Goal: Feedback & Contribution: Submit feedback/report problem

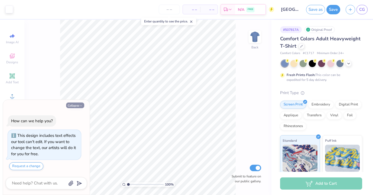
click at [77, 106] on button "Collapse" at bounding box center [75, 106] width 18 height 6
type textarea "x"
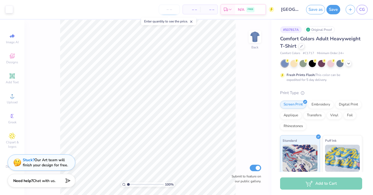
click at [170, 8] on input "number" at bounding box center [169, 10] width 21 height 10
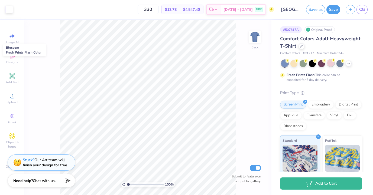
type input "330"
click at [331, 64] on div at bounding box center [330, 63] width 7 height 7
click at [347, 64] on icon at bounding box center [348, 63] width 4 height 4
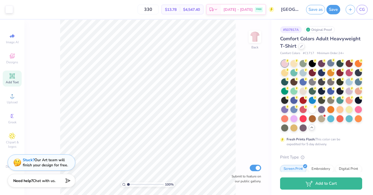
click at [19, 77] on div "Add Text" at bounding box center [12, 79] width 19 height 16
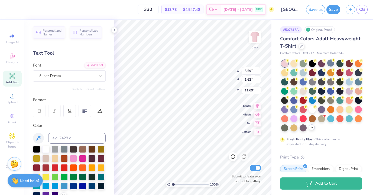
scroll to position [0, 1]
type textarea "rush week 2025"
click at [81, 80] on div "Super Dream" at bounding box center [67, 76] width 57 height 8
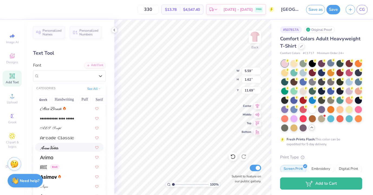
scroll to position [137, 0]
click at [73, 158] on div at bounding box center [69, 157] width 58 height 6
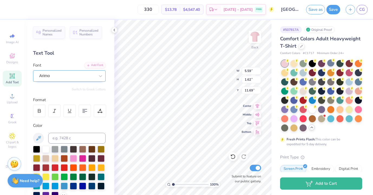
click at [84, 78] on div "Arimo" at bounding box center [67, 76] width 57 height 8
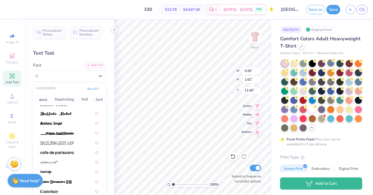
scroll to position [507, 0]
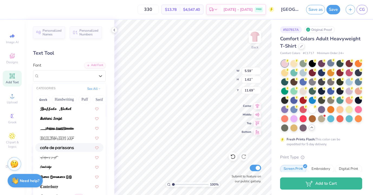
click at [79, 147] on div at bounding box center [69, 148] width 58 height 6
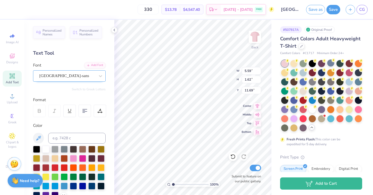
click at [77, 76] on div "cafe de paris-sans" at bounding box center [67, 76] width 57 height 8
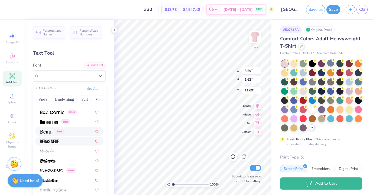
scroll to position [231, 0]
click at [70, 142] on div at bounding box center [69, 142] width 58 height 6
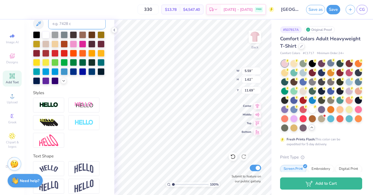
scroll to position [119, 0]
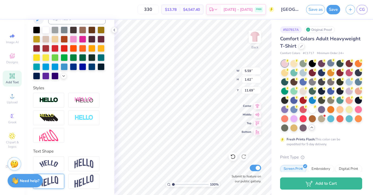
click at [58, 178] on div at bounding box center [48, 181] width 31 height 15
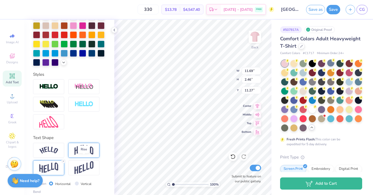
scroll to position [151, 0]
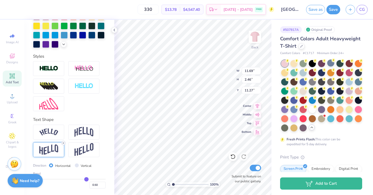
click at [62, 143] on icon at bounding box center [63, 143] width 3 height 3
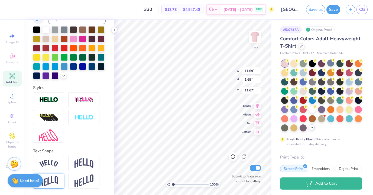
type input "1.65"
type input "11.67"
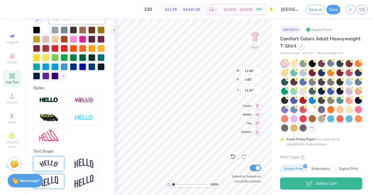
click at [57, 164] on img at bounding box center [48, 163] width 19 height 7
type input "13.97"
type input "3.34"
type input "10.83"
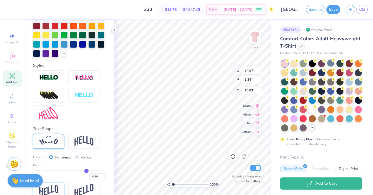
scroll to position [151, 0]
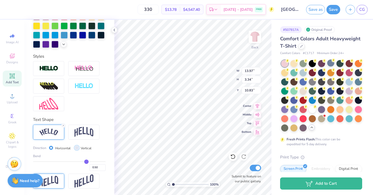
click at [76, 147] on input "Vertical" at bounding box center [77, 148] width 4 height 4
radio input "true"
type input "11.90"
type input "17.89"
type input "3.56"
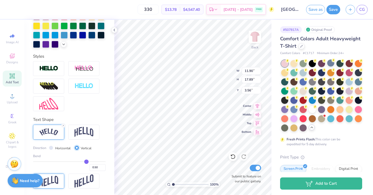
click at [76, 147] on input "Vertical" at bounding box center [77, 148] width 4 height 4
click at [51, 148] on input "Horizontal" at bounding box center [51, 148] width 4 height 4
radio input "true"
type input "13.97"
type input "3.34"
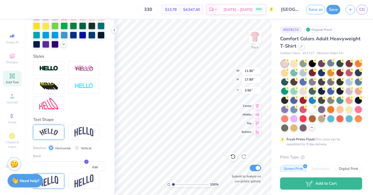
type input "10.83"
type input "0.49"
type input "0.47"
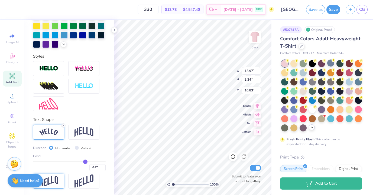
type input "0.43"
type input "0.35"
type input "0.24"
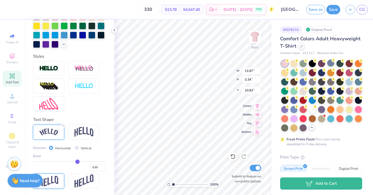
type input "0.24"
type input "0.13"
type input "0.02"
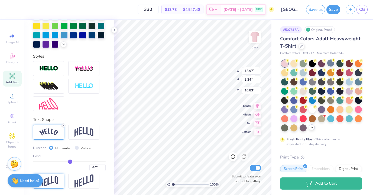
type input "-0.09"
type input "-0.18"
type input "-0.26"
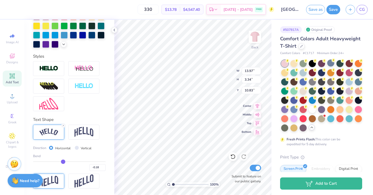
type input "-0.26"
type input "-0.33"
type input "-0.4"
type input "-0.40"
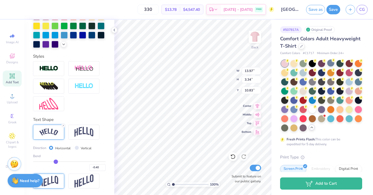
type input "-0.45"
type input "-0.49"
type input "-0.52"
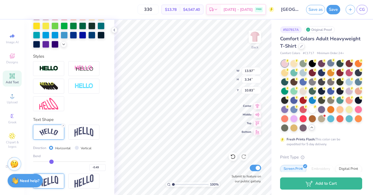
type input "-0.52"
type input "-0.55"
type input "-0.58"
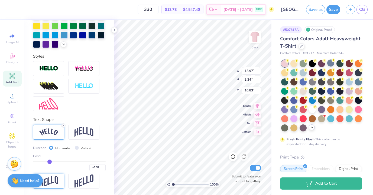
type input "-0.6"
type input "-0.60"
type input "-0.61"
type input "-0.62"
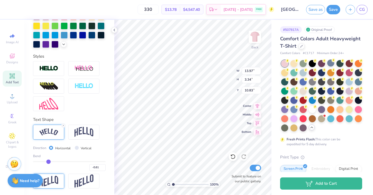
type input "-0.62"
type input "-0.63"
drag, startPoint x: 86, startPoint y: 162, endPoint x: 48, endPoint y: 160, distance: 38.5
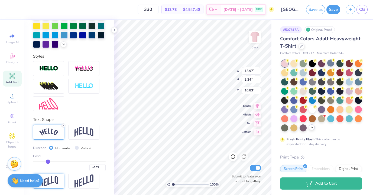
click at [48, 161] on input "range" at bounding box center [69, 161] width 73 height 1
type input "14.17"
type input "4.23"
type input "10.38"
type input "-0.65"
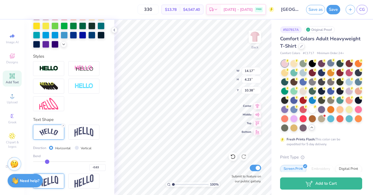
type input "-0.65"
type input "-0.66"
type input "-0.67"
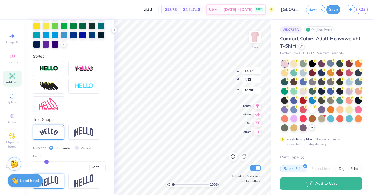
type input "-0.68"
type input "-0.69"
type input "-0.7"
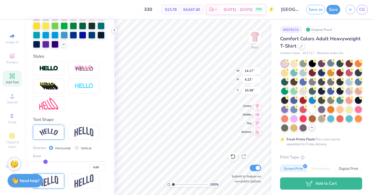
type input "-0.70"
type input "-0.71"
type input "-0.72"
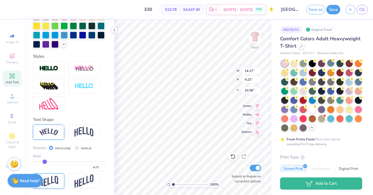
type input "-0.73"
type input "-0.74"
type input "-0.75"
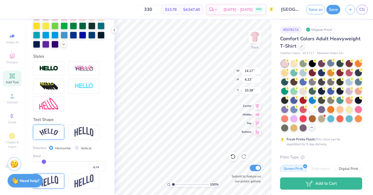
type input "-0.75"
type input "-0.76"
type input "-0.77"
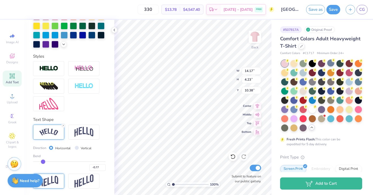
type input "-0.78"
type input "-0.79"
type input "-0.8"
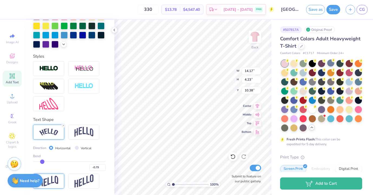
type input "-0.80"
type input "-0.81"
type input "-0.82"
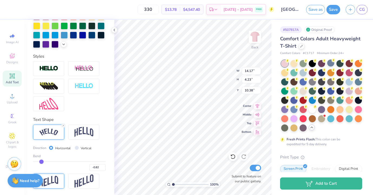
type input "-0.83"
type input "-0.84"
type input "-0.85"
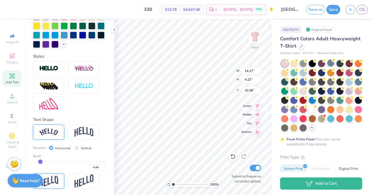
type input "-0.85"
type input "-0.86"
type input "-0.87"
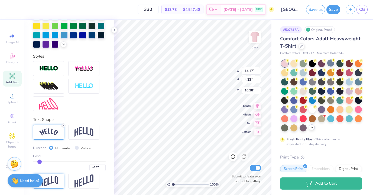
type input "-0.88"
type input "-0.89"
type input "-0.9"
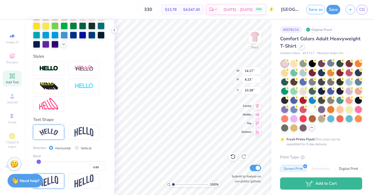
type input "-0.90"
type input "-0.91"
type input "-0.92"
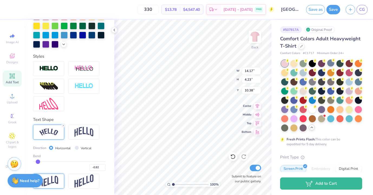
type input "-0.93"
type input "-0.94"
type input "-0.95"
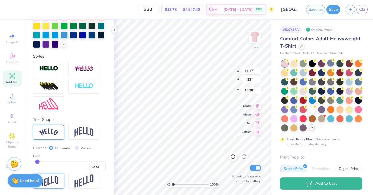
type input "-0.95"
drag, startPoint x: 47, startPoint y: 162, endPoint x: 37, endPoint y: 162, distance: 10.3
type input "-0.95"
click at [37, 162] on input "range" at bounding box center [69, 161] width 73 height 1
type input "6.68"
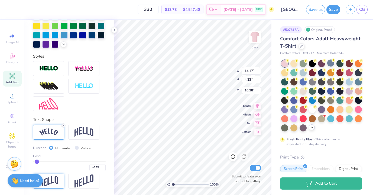
type input "9.16"
click at [62, 127] on icon at bounding box center [63, 125] width 3 height 3
type input "11.12"
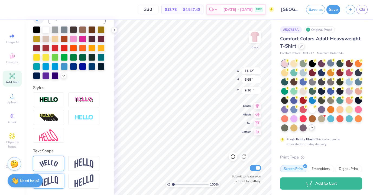
type input "1.57"
type input "13.78"
type input "9.70"
type input "7.87"
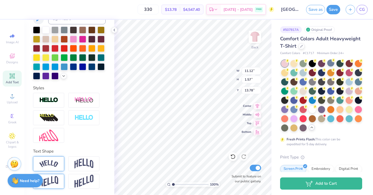
type input "10.64"
type input "6.26"
type input "5.08"
type input "8.84"
type input "6.57"
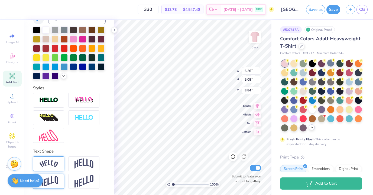
type input "4.57"
type input "9.09"
type textarea "rush week"
type input "10.34"
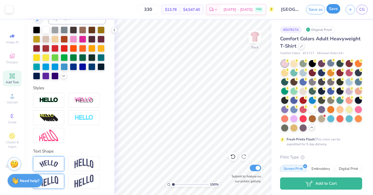
click at [330, 11] on button "Save" at bounding box center [333, 8] width 14 height 9
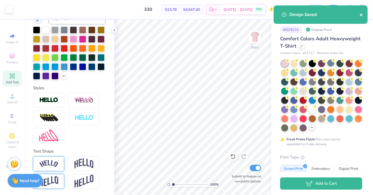
click at [360, 17] on icon "close" at bounding box center [361, 15] width 4 height 4
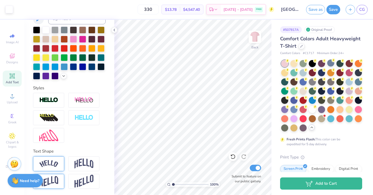
click at [361, 6] on div "Design Saved" at bounding box center [320, 5] width 96 height 2
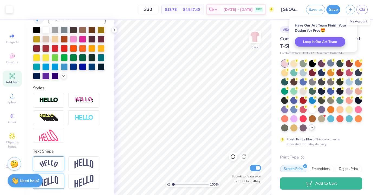
click at [361, 10] on span "CG" at bounding box center [362, 9] width 6 height 6
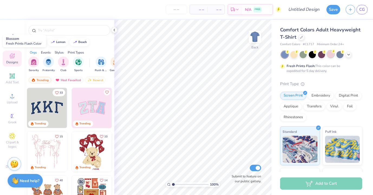
click at [329, 54] on div at bounding box center [330, 54] width 7 height 7
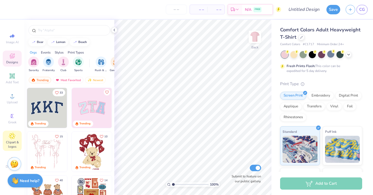
click at [13, 136] on icon at bounding box center [12, 136] width 3 height 3
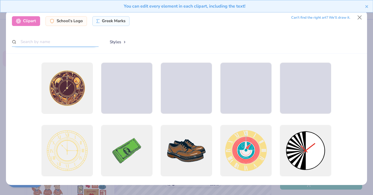
click at [75, 43] on input "text" at bounding box center [55, 42] width 87 height 10
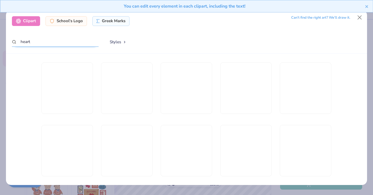
type input "heart"
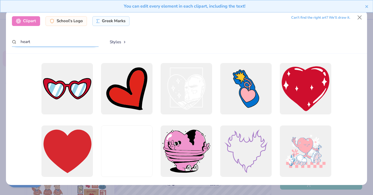
scroll to position [446, 0]
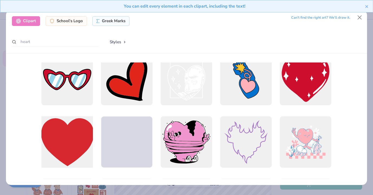
click at [85, 137] on div at bounding box center [67, 142] width 57 height 57
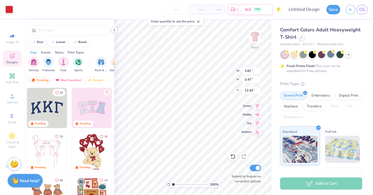
type input "3.81"
type input "3.47"
type input "5.07"
type input "2.92"
type input "2.65"
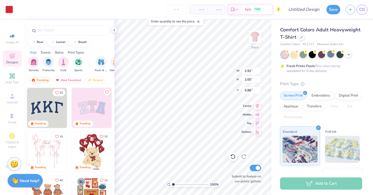
type input "5.70"
click at [15, 140] on span "Clipart & logos" at bounding box center [12, 144] width 19 height 9
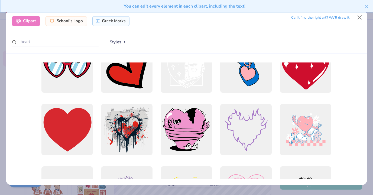
scroll to position [460, 0]
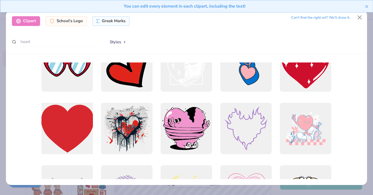
click at [91, 122] on div at bounding box center [67, 128] width 57 height 57
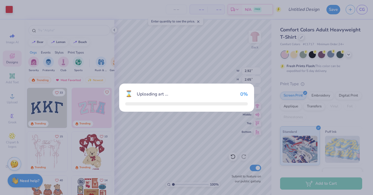
type input "14.17"
type input "12.88"
type input "3.00"
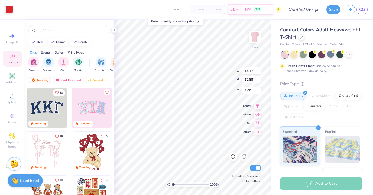
type input "6.75"
type input "6.13"
type input "9.75"
type input "14.17"
type input "12.88"
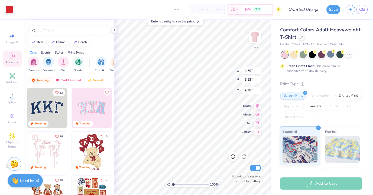
type input "3.00"
type input "5.76"
type input "5.24"
type input "10.65"
type input "6.75"
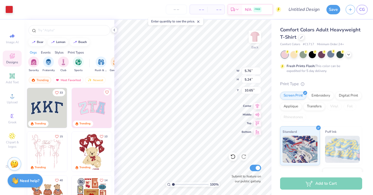
type input "6.13"
type input "5.29"
type input "3.83"
type input "3.48"
type input "5.70"
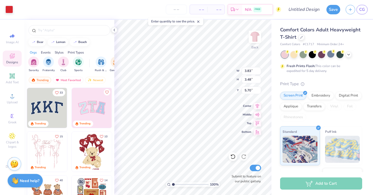
type input "2.95"
type input "2.68"
type input "5.70"
type input "5.76"
type input "5.24"
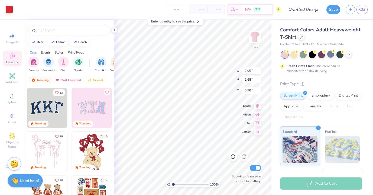
type input "10.65"
click at [12, 11] on div at bounding box center [9, 9] width 8 height 8
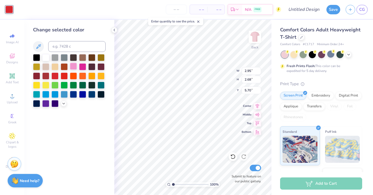
click at [75, 67] on div at bounding box center [73, 66] width 7 height 7
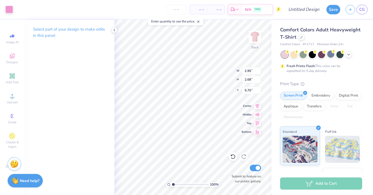
type input "5.68"
type input "2.31"
type input "2.10"
type input "6.26"
type input "2.95"
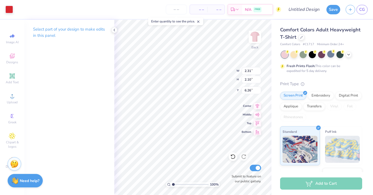
type input "2.68"
type input "5.68"
type input "2.03"
type input "1.85"
type input "6.51"
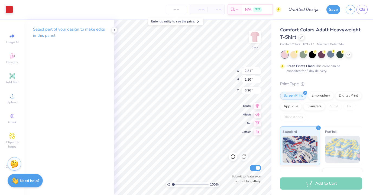
type input "3.59"
type input "14.18"
type input "2.09"
type input "14.00"
click at [233, 156] on icon at bounding box center [232, 156] width 5 height 5
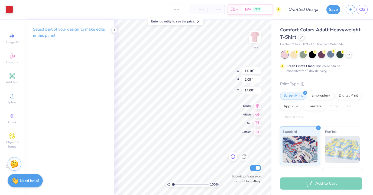
type input "14.17"
type input "2.30"
type input "2.09"
type input "6.11"
click at [14, 79] on icon at bounding box center [12, 76] width 6 height 6
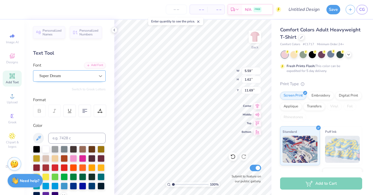
scroll to position [0, 0]
type textarea "RUSH"
click at [88, 78] on div "Super Dream" at bounding box center [67, 76] width 57 height 8
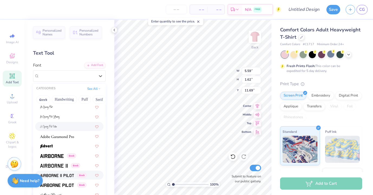
scroll to position [57, 0]
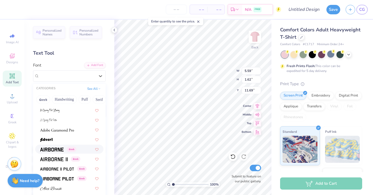
click at [58, 151] on img at bounding box center [52, 150] width 24 height 4
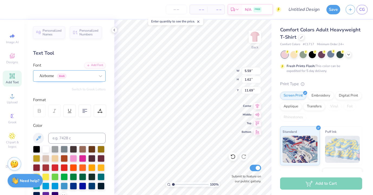
click at [78, 80] on div "Airborne Greek" at bounding box center [69, 75] width 73 height 11
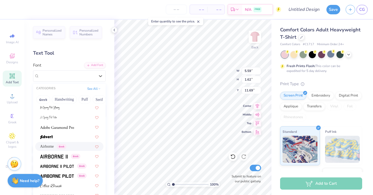
scroll to position [61, 0]
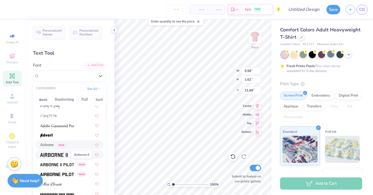
click at [61, 154] on img at bounding box center [54, 155] width 28 height 4
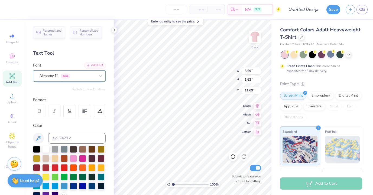
click at [84, 75] on div "Airborne II Greek" at bounding box center [67, 76] width 57 height 8
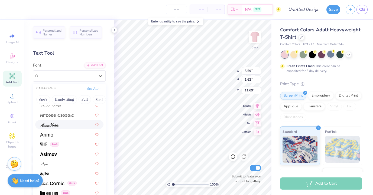
scroll to position [160, 0]
click at [68, 153] on div at bounding box center [69, 153] width 58 height 6
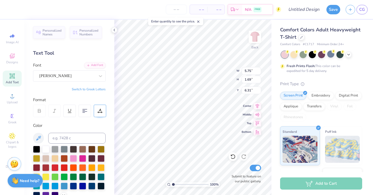
type input "6.31"
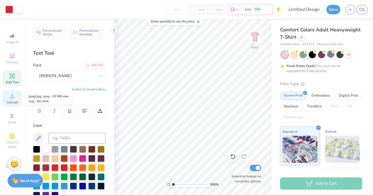
click at [11, 103] on span "Upload" at bounding box center [12, 102] width 11 height 4
click at [11, 80] on span "Add Text" at bounding box center [12, 82] width 13 height 4
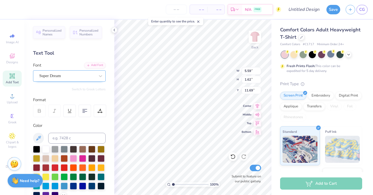
type textarea "week"
type input "5.75"
type input "1.69"
type input "6.31"
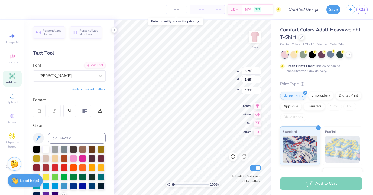
type input "5.46"
type input "1.62"
type input "11.69"
click at [74, 75] on div "Super Dream" at bounding box center [67, 76] width 57 height 8
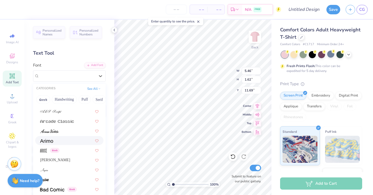
scroll to position [154, 0]
click at [67, 157] on div "Asimov" at bounding box center [69, 159] width 58 height 6
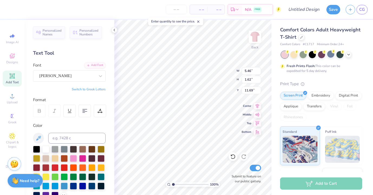
type input "5.42"
type input "1.76"
type input "11.62"
type textarea "WEEK"
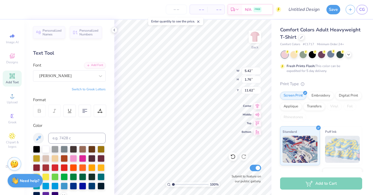
scroll to position [0, 0]
type input "8.92"
click at [101, 112] on icon at bounding box center [101, 112] width 1 height 1
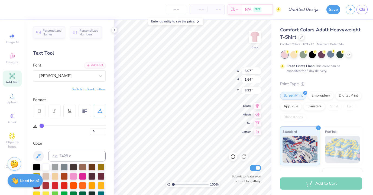
type input "2"
type input "1"
type input "0"
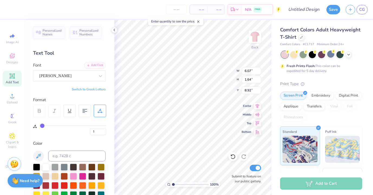
type input "0"
type input "1"
type input "3"
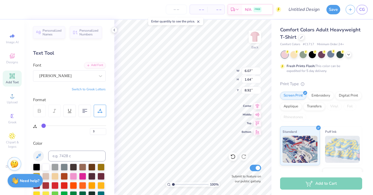
type input "5"
type input "6"
type input "8"
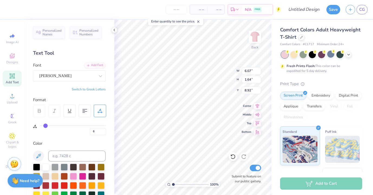
type input "8"
type input "9"
type input "10"
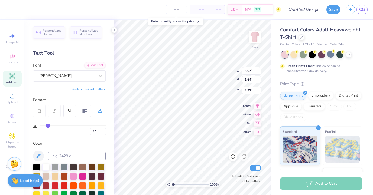
type input "11"
type input "12"
type input "13"
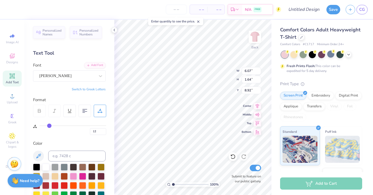
type input "13"
type input "14"
type input "15"
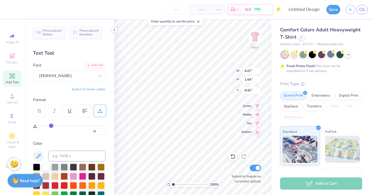
type input "16"
type input "17"
type input "18"
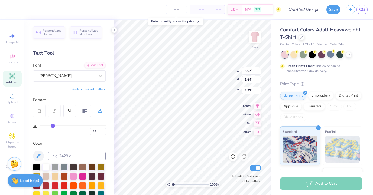
type input "18"
type input "19"
drag, startPoint x: 43, startPoint y: 125, endPoint x: 53, endPoint y: 124, distance: 10.3
type input "19"
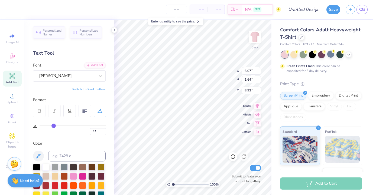
click at [53, 125] on input "range" at bounding box center [73, 125] width 67 height 1
type input "7.38"
click at [53, 125] on input "range" at bounding box center [73, 125] width 67 height 1
type input "8.47"
type input "7.38"
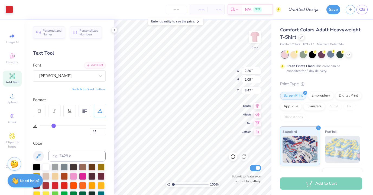
type input "1.64"
click at [234, 156] on icon at bounding box center [232, 157] width 5 height 5
type input "8.92"
click at [234, 156] on icon at bounding box center [232, 157] width 5 height 5
click at [16, 63] on span "Designs" at bounding box center [12, 62] width 12 height 4
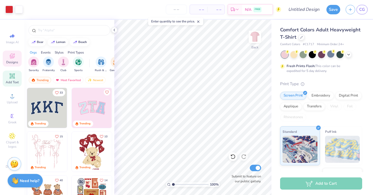
click at [17, 80] on span "Add Text" at bounding box center [12, 82] width 13 height 4
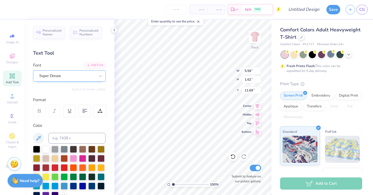
type textarea "BGC"
click at [77, 77] on div "Super Dream" at bounding box center [67, 76] width 57 height 8
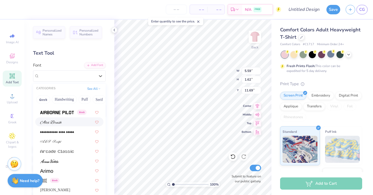
scroll to position [134, 0]
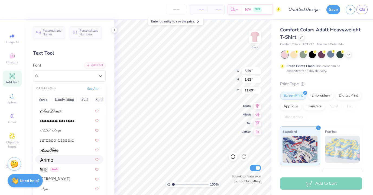
click at [65, 156] on div at bounding box center [69, 159] width 68 height 9
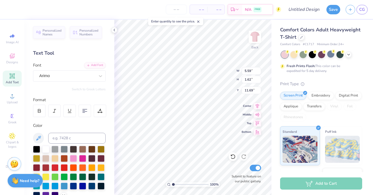
click at [87, 81] on div "Personalized Names Personalized Numbers Text Tool Add Font Font Arimo Switch to…" at bounding box center [69, 107] width 90 height 175
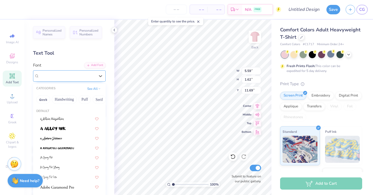
click at [86, 78] on div "Arimo" at bounding box center [67, 76] width 57 height 8
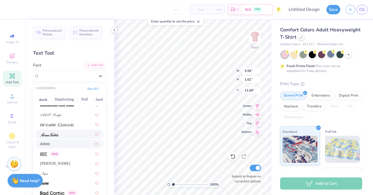
scroll to position [160, 0]
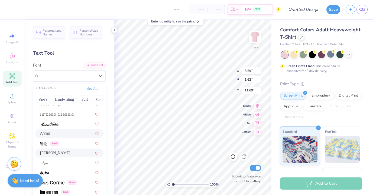
click at [64, 154] on div "Asimov" at bounding box center [69, 153] width 58 height 6
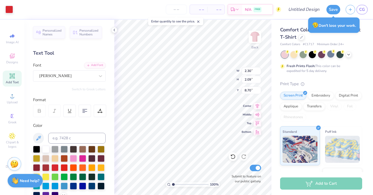
type input "8.47"
type input "7.38"
type input "1.64"
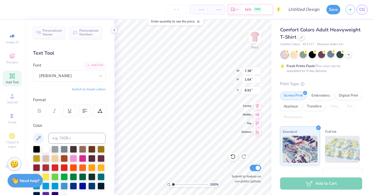
type input "8.70"
type input "4.34"
type input "1.69"
type input "11.66"
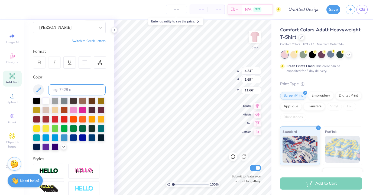
scroll to position [30, 0]
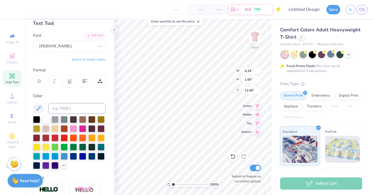
type input "5.44"
type input "2.12"
type input "11.23"
type input "6.02"
type input "1.77"
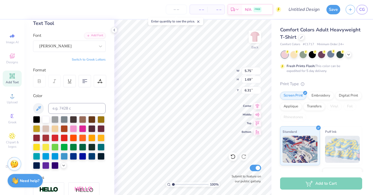
type input "6.23"
type input "6.27"
type input "5.71"
type input "1.68"
type input "6.32"
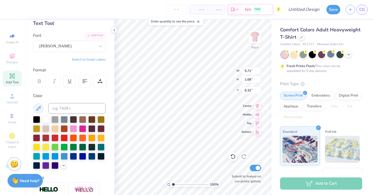
type input "7.38"
type input "1.64"
type input "8.70"
type input "8.61"
type input "1.92"
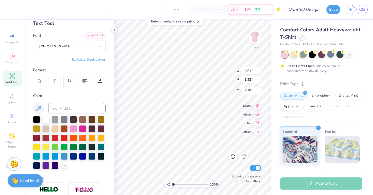
type input "8.65"
click at [19, 59] on div "Designs" at bounding box center [12, 59] width 19 height 16
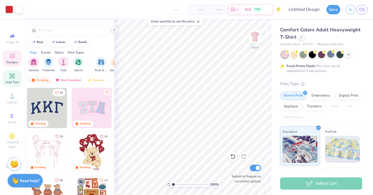
click at [18, 76] on div "Add Text" at bounding box center [12, 79] width 19 height 16
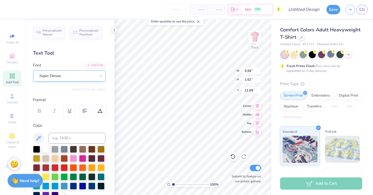
type textarea "2025"
click at [93, 76] on div "Super Dream" at bounding box center [67, 76] width 57 height 8
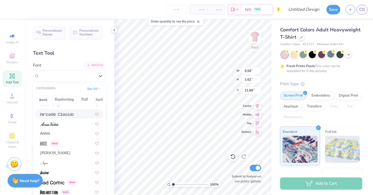
scroll to position [164, 0]
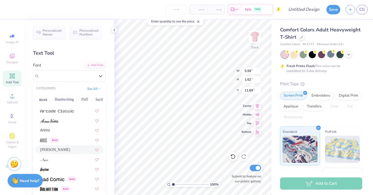
click at [79, 150] on div "Asimov" at bounding box center [69, 150] width 58 height 6
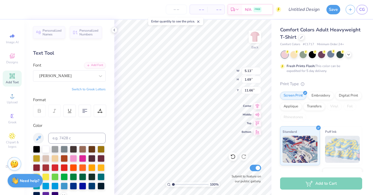
type input "14.37"
type input "2.30"
type input "2.09"
type input "14.17"
type input "5.89"
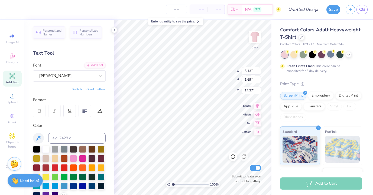
type input "1.94"
type input "14.17"
click at [12, 9] on div at bounding box center [9, 9] width 8 height 8
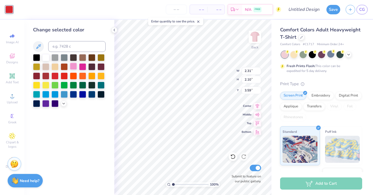
click at [74, 67] on div at bounding box center [73, 66] width 7 height 7
click at [82, 66] on div at bounding box center [82, 66] width 7 height 7
click at [63, 103] on icon at bounding box center [63, 103] width 4 height 4
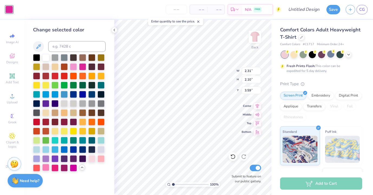
click at [45, 167] on div at bounding box center [45, 167] width 7 height 7
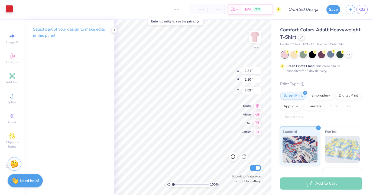
click at [12, 11] on div at bounding box center [9, 9] width 8 height 8
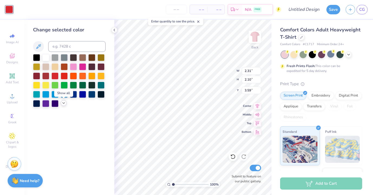
click at [65, 102] on icon at bounding box center [63, 103] width 4 height 4
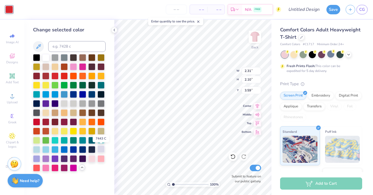
click at [101, 149] on div at bounding box center [100, 149] width 7 height 7
click at [38, 158] on div at bounding box center [36, 158] width 7 height 7
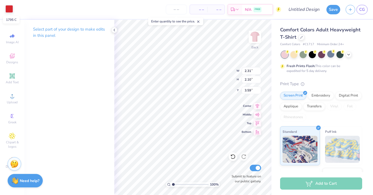
click at [12, 9] on div at bounding box center [9, 9] width 8 height 8
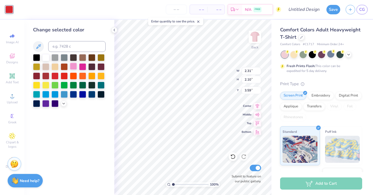
click at [75, 68] on div at bounding box center [73, 66] width 7 height 7
click at [82, 67] on div at bounding box center [82, 66] width 7 height 7
click at [64, 106] on div at bounding box center [64, 103] width 6 height 6
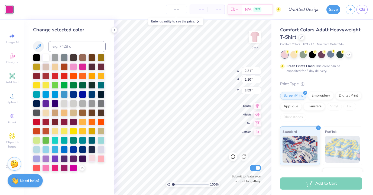
click at [95, 160] on div at bounding box center [91, 158] width 7 height 7
click at [293, 54] on div at bounding box center [293, 54] width 7 height 7
click at [324, 55] on div at bounding box center [321, 54] width 7 height 7
click at [64, 133] on div at bounding box center [64, 130] width 7 height 7
click at [81, 122] on div at bounding box center [82, 121] width 7 height 7
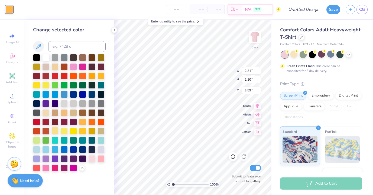
click at [55, 129] on div at bounding box center [54, 130] width 7 height 7
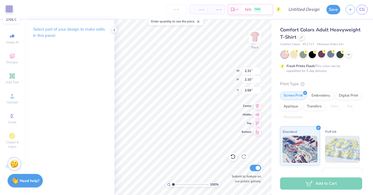
click at [8, 10] on div at bounding box center [9, 9] width 8 height 8
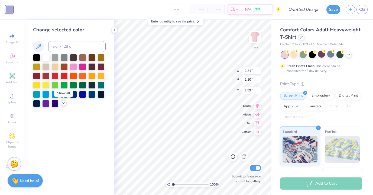
click at [65, 105] on icon at bounding box center [63, 103] width 4 height 4
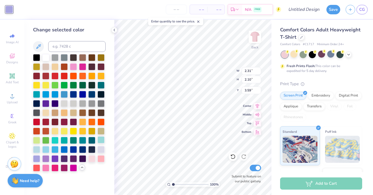
click at [101, 140] on div at bounding box center [100, 139] width 7 height 7
click at [37, 150] on div at bounding box center [36, 149] width 7 height 7
click at [47, 149] on div at bounding box center [45, 149] width 7 height 7
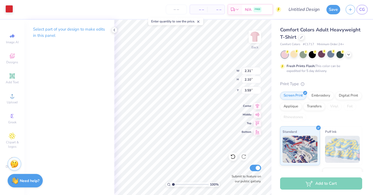
click at [6, 10] on div at bounding box center [9, 9] width 8 height 8
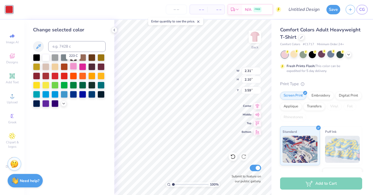
click at [73, 65] on div at bounding box center [73, 66] width 7 height 7
click at [64, 103] on polyline at bounding box center [64, 103] width 2 height 1
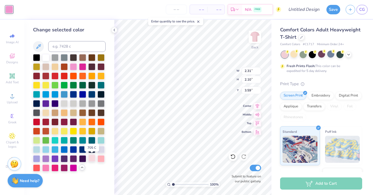
click at [93, 158] on div at bounding box center [91, 158] width 7 height 7
click at [103, 77] on div at bounding box center [100, 75] width 7 height 7
click at [92, 74] on div at bounding box center [91, 75] width 7 height 7
click at [102, 75] on div at bounding box center [100, 75] width 7 height 7
click at [103, 87] on div at bounding box center [100, 84] width 7 height 7
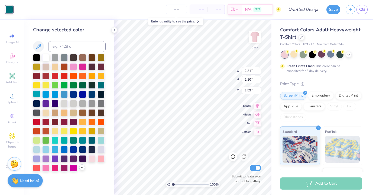
click at [38, 92] on div at bounding box center [36, 93] width 7 height 7
click at [47, 94] on div at bounding box center [45, 93] width 7 height 7
click at [64, 92] on div at bounding box center [64, 93] width 7 height 7
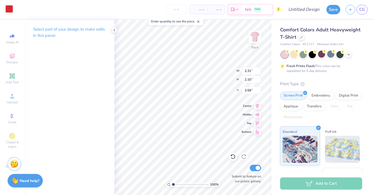
click at [10, 12] on div at bounding box center [9, 9] width 8 height 8
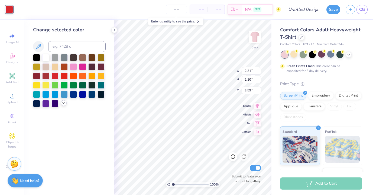
click at [63, 103] on polyline at bounding box center [64, 103] width 2 height 1
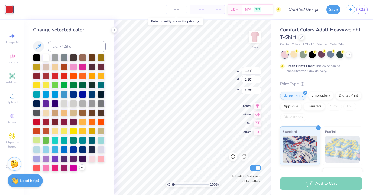
click at [38, 140] on div at bounding box center [36, 139] width 7 height 7
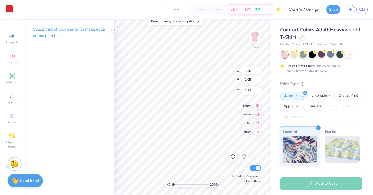
click at [11, 12] on div at bounding box center [9, 9] width 8 height 8
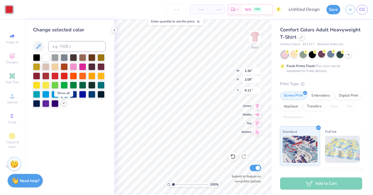
click at [65, 102] on icon at bounding box center [63, 103] width 4 height 4
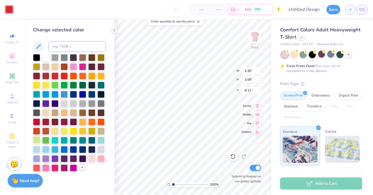
click at [35, 142] on div at bounding box center [36, 139] width 7 height 7
type input "14.17"
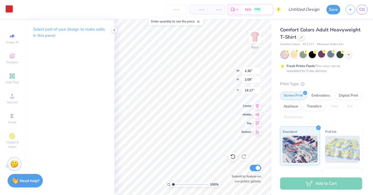
click at [11, 9] on div at bounding box center [9, 9] width 8 height 8
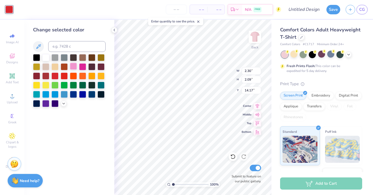
click at [75, 68] on div at bounding box center [73, 66] width 7 height 7
click at [64, 103] on icon at bounding box center [63, 103] width 4 height 4
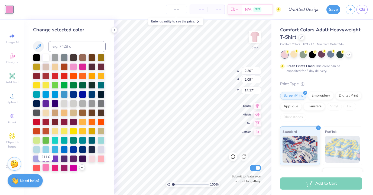
click at [47, 166] on div at bounding box center [45, 167] width 7 height 7
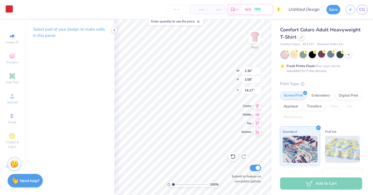
click at [7, 10] on div at bounding box center [9, 9] width 8 height 8
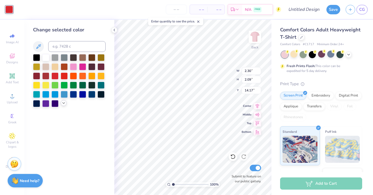
click at [65, 102] on icon at bounding box center [63, 103] width 4 height 4
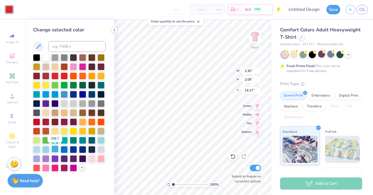
click at [54, 149] on div at bounding box center [54, 149] width 7 height 7
click at [68, 147] on div at bounding box center [64, 149] width 7 height 7
click at [54, 149] on div at bounding box center [54, 149] width 7 height 7
click at [54, 95] on div at bounding box center [54, 93] width 7 height 7
click at [44, 93] on div at bounding box center [45, 93] width 7 height 7
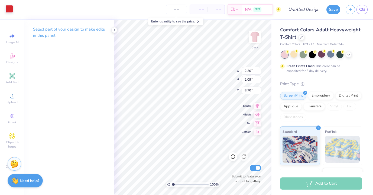
click at [12, 8] on div at bounding box center [9, 9] width 8 height 8
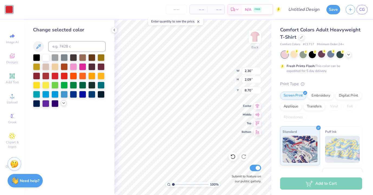
click at [64, 102] on icon at bounding box center [63, 103] width 4 height 4
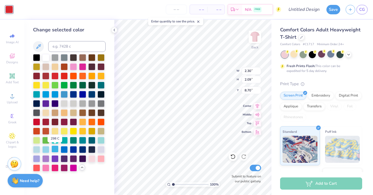
click at [54, 151] on div at bounding box center [54, 149] width 7 height 7
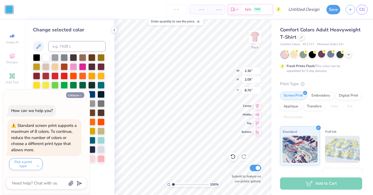
click at [79, 95] on button "Collapse" at bounding box center [75, 95] width 18 height 6
type textarea "x"
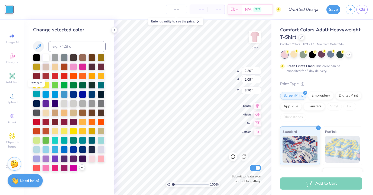
click at [37, 95] on div at bounding box center [36, 93] width 7 height 7
click at [46, 93] on div at bounding box center [45, 93] width 7 height 7
click at [44, 149] on div at bounding box center [45, 149] width 7 height 7
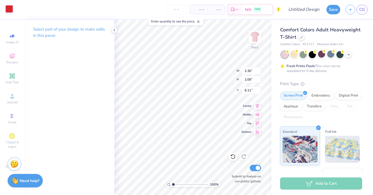
click at [11, 9] on div at bounding box center [9, 9] width 8 height 8
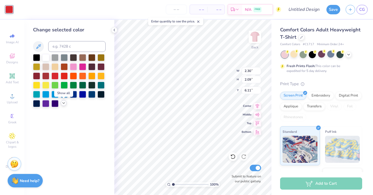
click at [66, 104] on div at bounding box center [64, 103] width 6 height 6
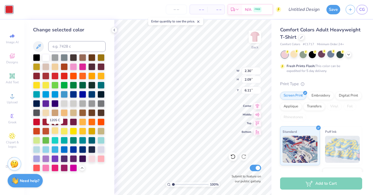
click at [56, 132] on div at bounding box center [54, 130] width 7 height 7
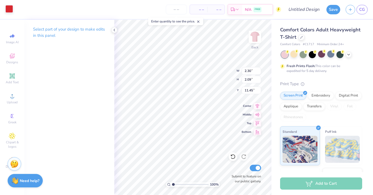
click at [9, 11] on div at bounding box center [9, 9] width 8 height 8
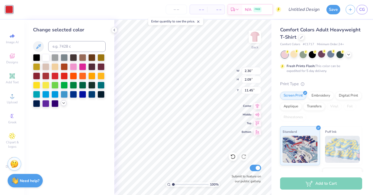
click at [65, 103] on icon at bounding box center [63, 103] width 4 height 4
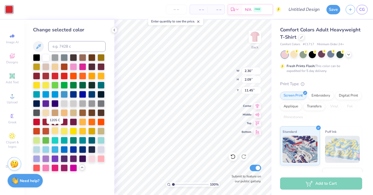
click at [57, 131] on div at bounding box center [54, 130] width 7 height 7
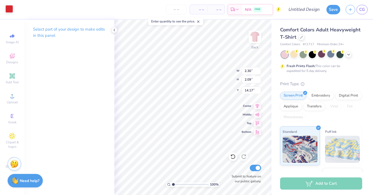
click at [9, 11] on div at bounding box center [9, 9] width 8 height 8
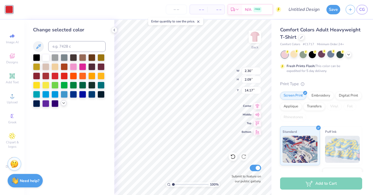
click at [65, 103] on icon at bounding box center [63, 103] width 4 height 4
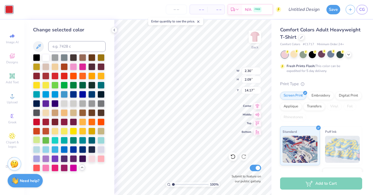
click at [39, 140] on div at bounding box center [36, 139] width 7 height 7
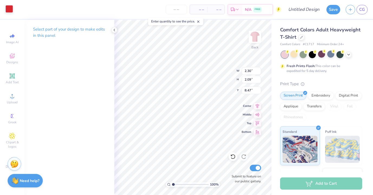
click at [12, 6] on div at bounding box center [9, 9] width 8 height 8
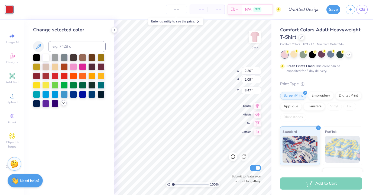
click at [62, 105] on icon at bounding box center [63, 103] width 4 height 4
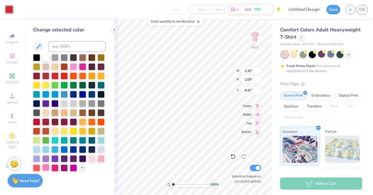
click at [47, 166] on div at bounding box center [45, 167] width 7 height 7
type input "6.11"
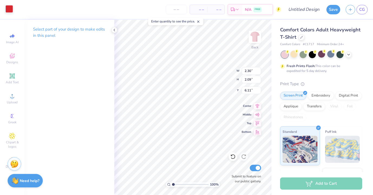
click at [11, 7] on div at bounding box center [9, 9] width 8 height 8
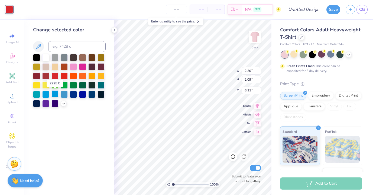
click at [53, 95] on div at bounding box center [54, 93] width 7 height 7
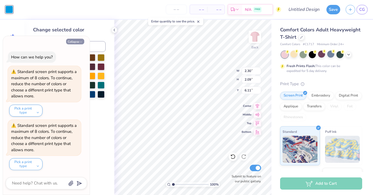
click at [78, 42] on button "Collapse" at bounding box center [75, 42] width 18 height 6
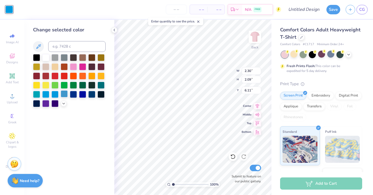
click at [66, 96] on div at bounding box center [64, 93] width 7 height 7
click at [48, 93] on div at bounding box center [45, 93] width 7 height 7
click at [56, 93] on div at bounding box center [54, 93] width 7 height 7
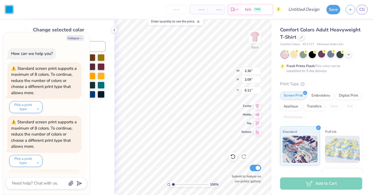
scroll to position [50, 0]
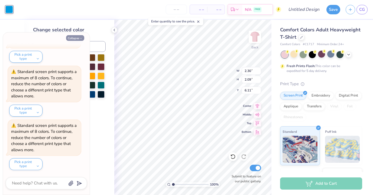
click at [81, 39] on icon "button" at bounding box center [80, 38] width 3 height 3
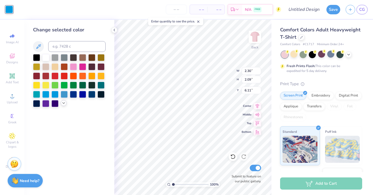
click at [62, 102] on icon at bounding box center [63, 103] width 4 height 4
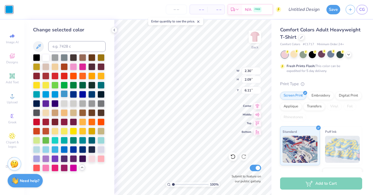
click at [66, 93] on div at bounding box center [64, 93] width 7 height 7
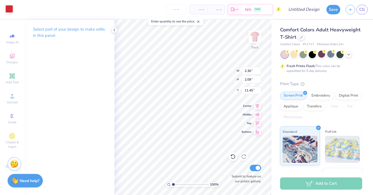
click at [10, 9] on div at bounding box center [9, 9] width 8 height 8
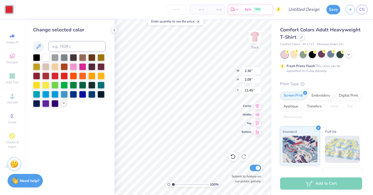
click at [65, 101] on icon at bounding box center [63, 103] width 4 height 4
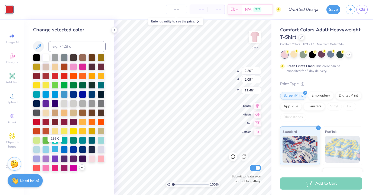
click at [53, 150] on div at bounding box center [54, 149] width 7 height 7
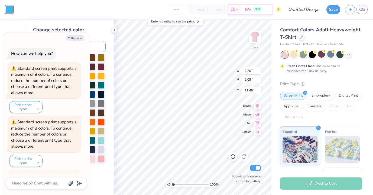
scroll to position [104, 0]
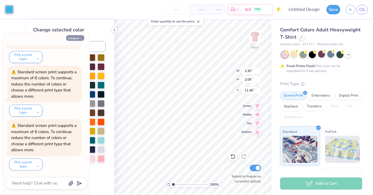
click at [80, 41] on button "Collapse" at bounding box center [75, 38] width 18 height 6
type textarea "x"
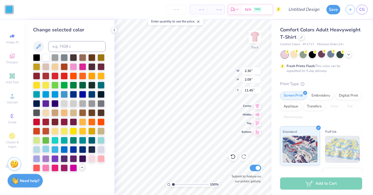
click at [46, 150] on div at bounding box center [45, 149] width 7 height 7
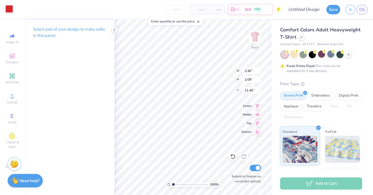
click at [11, 11] on div at bounding box center [9, 9] width 8 height 8
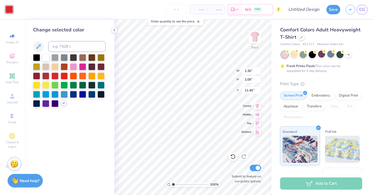
click at [64, 103] on polyline at bounding box center [64, 103] width 2 height 1
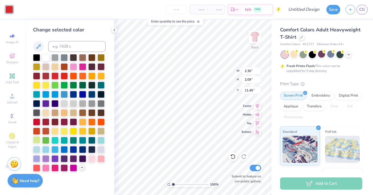
click at [38, 139] on div at bounding box center [36, 139] width 7 height 7
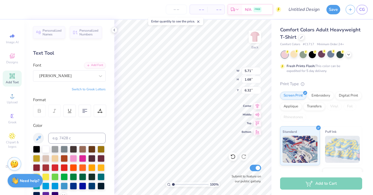
type input "5.89"
type input "1.73"
type input "6.11"
type input "8.65"
type input "11.45"
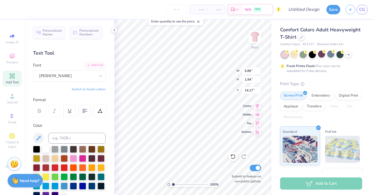
type input "5.24"
type input "1.73"
type input "14.17"
type input "11.19"
click at [102, 113] on div at bounding box center [100, 111] width 12 height 12
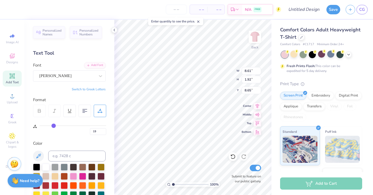
type input "18"
type input "17"
type input "16"
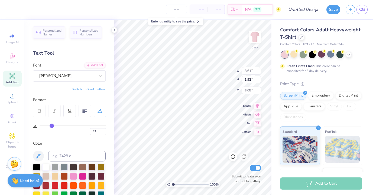
type input "16"
click at [51, 125] on input "range" at bounding box center [73, 125] width 67 height 1
type input "8.37"
type input "18"
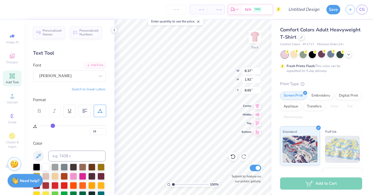
type input "18"
type input "17"
type input "16"
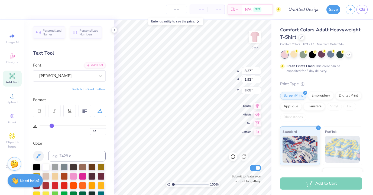
type input "15"
click at [51, 125] on input "range" at bounding box center [73, 125] width 67 height 1
type input "8.29"
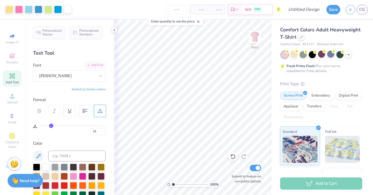
type input "0"
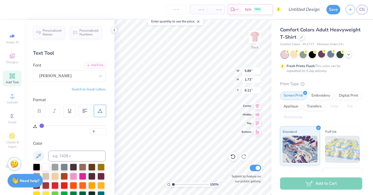
type input "6.29"
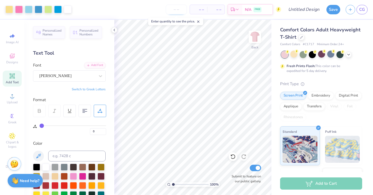
click at [182, 8] on input "number" at bounding box center [176, 10] width 21 height 10
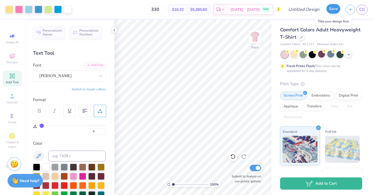
type input "330"
click at [332, 11] on button "Save" at bounding box center [333, 8] width 14 height 9
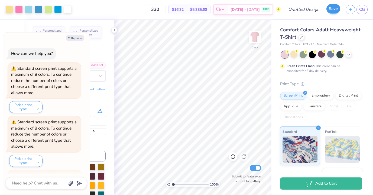
scroll to position [119, 0]
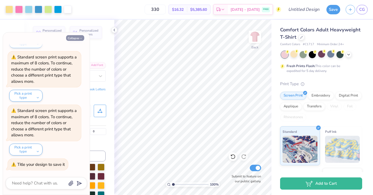
click at [75, 38] on button "Collapse" at bounding box center [75, 38] width 18 height 6
type textarea "x"
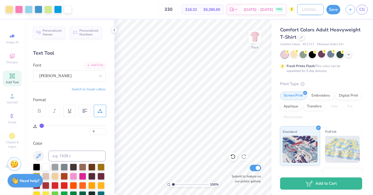
click at [297, 10] on input "Design Title" at bounding box center [310, 9] width 27 height 11
type input "BGC"
click at [336, 8] on button "Save" at bounding box center [333, 8] width 14 height 9
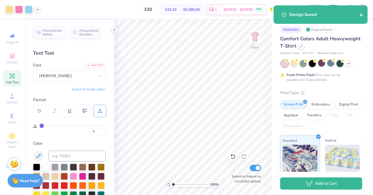
click at [361, 15] on icon "close" at bounding box center [361, 15] width 4 height 4
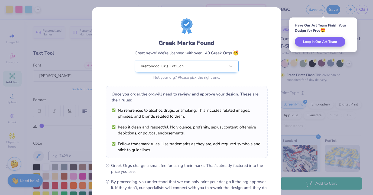
scroll to position [58, 0]
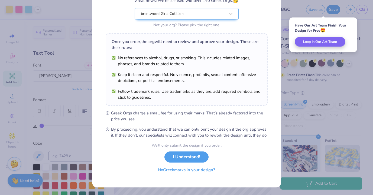
click at [198, 172] on button "No Greek marks in your design?" at bounding box center [186, 170] width 66 height 11
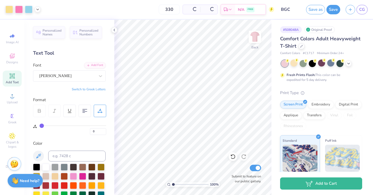
scroll to position [0, 0]
click at [363, 11] on span "CG" at bounding box center [362, 9] width 6 height 6
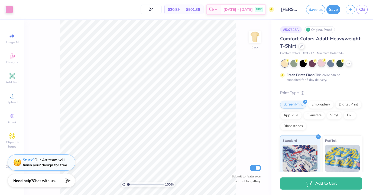
click at [322, 63] on div at bounding box center [321, 63] width 7 height 7
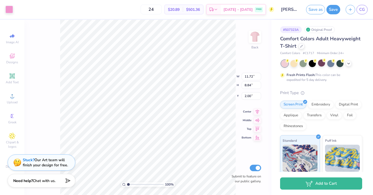
type input "2.01"
click at [9, 12] on div at bounding box center [9, 9] width 8 height 8
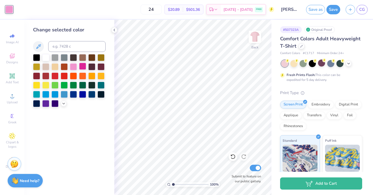
click at [80, 66] on div at bounding box center [82, 66] width 7 height 7
click at [339, 8] on button "Save" at bounding box center [333, 8] width 14 height 9
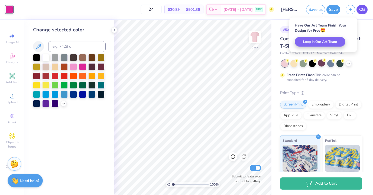
click at [362, 12] on span "CG" at bounding box center [362, 9] width 6 height 6
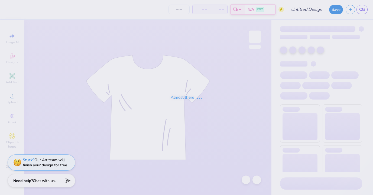
type input "BGC"
type input "330"
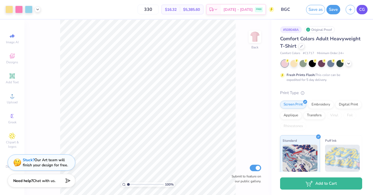
click at [363, 9] on span "CG" at bounding box center [362, 9] width 6 height 6
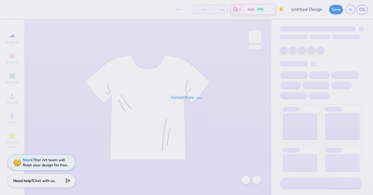
type input "[GEOGRAPHIC_DATA] : [PERSON_NAME]"
type input "330"
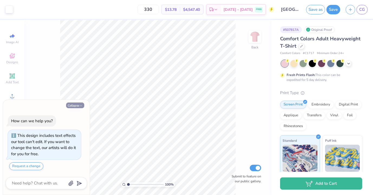
click at [80, 104] on icon "button" at bounding box center [80, 105] width 3 height 3
type textarea "x"
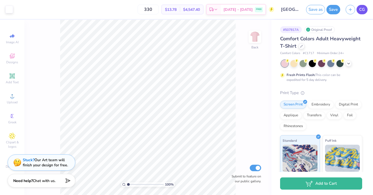
click at [364, 8] on span "CG" at bounding box center [362, 9] width 6 height 6
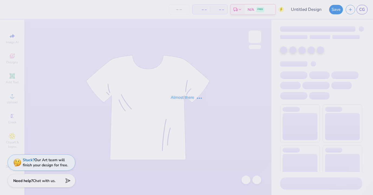
type input "bgc"
type input "340"
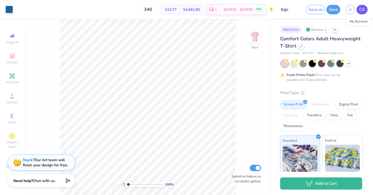
click at [360, 8] on span "CG" at bounding box center [362, 9] width 6 height 6
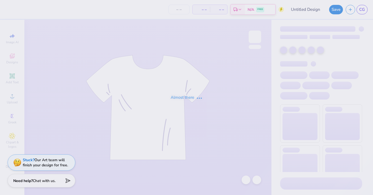
type input "15"
type input "300"
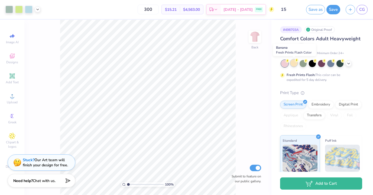
click at [295, 63] on div at bounding box center [293, 63] width 7 height 7
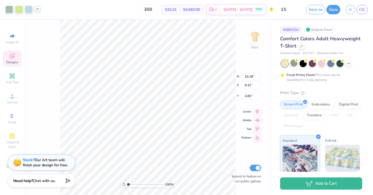
click at [38, 8] on icon at bounding box center [37, 9] width 4 height 4
click at [36, 27] on div at bounding box center [38, 23] width 24 height 18
click at [37, 24] on div at bounding box center [38, 23] width 8 height 8
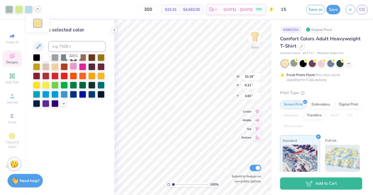
click at [73, 67] on div at bounding box center [73, 66] width 7 height 7
click at [63, 101] on icon at bounding box center [63, 103] width 4 height 4
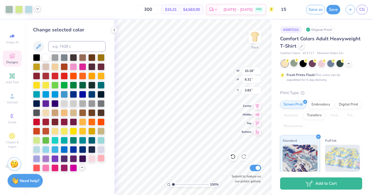
click at [101, 160] on div at bounding box center [100, 158] width 7 height 7
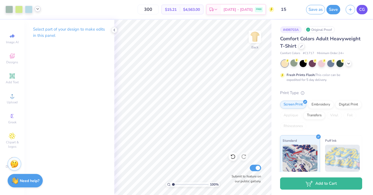
click at [366, 7] on link "CG" at bounding box center [361, 9] width 11 height 9
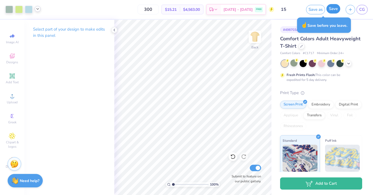
click at [338, 9] on button "Save" at bounding box center [333, 8] width 14 height 9
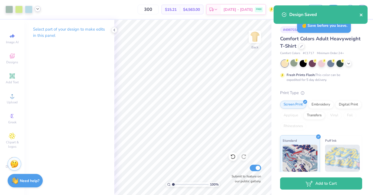
click at [362, 17] on icon "close" at bounding box center [361, 15] width 4 height 4
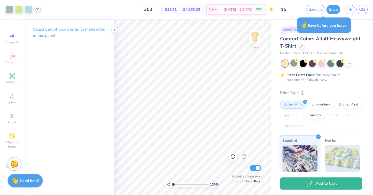
click at [362, 6] on div "Design Saved" at bounding box center [320, 5] width 96 height 2
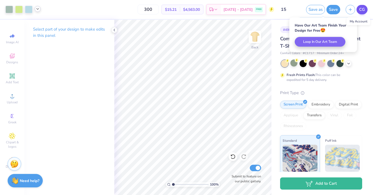
click at [362, 11] on body "Art colors 300 $15.21 Per Item $4,563.00 Total Est. Delivery Aug 26 - 29 FREE D…" at bounding box center [186, 97] width 373 height 195
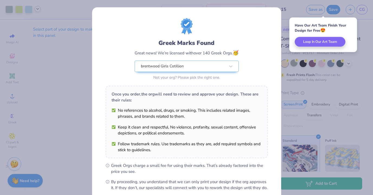
scroll to position [58, 0]
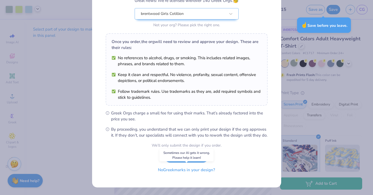
click at [191, 170] on button "No Greek marks in your design?" at bounding box center [186, 170] width 66 height 11
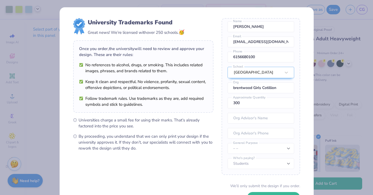
scroll to position [40, 0]
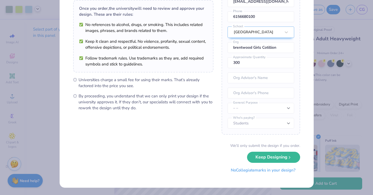
click at [265, 173] on button "No Collegiate marks in your design?" at bounding box center [263, 170] width 74 height 11
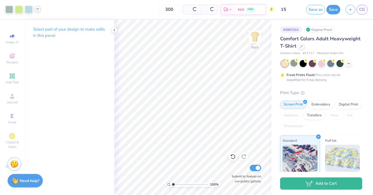
scroll to position [0, 0]
click at [365, 12] on link "CG" at bounding box center [361, 9] width 11 height 9
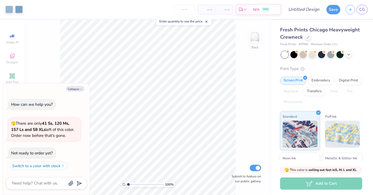
click at [80, 91] on div "Collapse How can we help you? 🫣 There are only 41 Ss, 120 Ms, 157 Ls and 58 XLs…" at bounding box center [46, 139] width 87 height 112
click at [80, 89] on icon "button" at bounding box center [80, 89] width 3 height 3
type textarea "x"
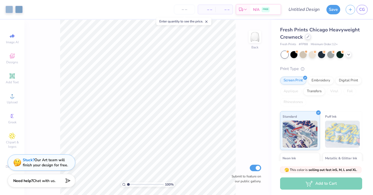
click at [308, 37] on icon at bounding box center [307, 36] width 3 height 3
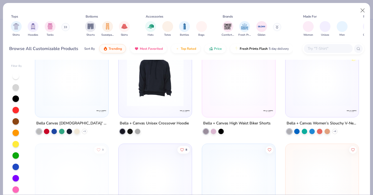
scroll to position [5158, 0]
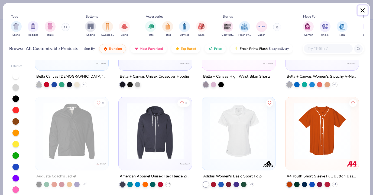
click at [362, 9] on button "Close" at bounding box center [362, 10] width 10 height 10
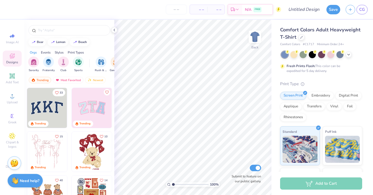
click at [16, 165] on img at bounding box center [14, 163] width 8 height 8
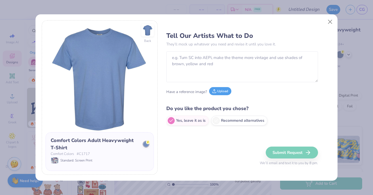
click at [215, 93] on button "Upload" at bounding box center [220, 91] width 22 height 8
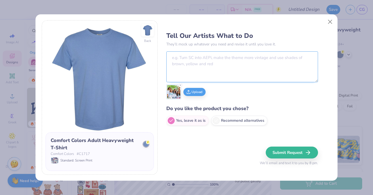
click at [228, 65] on textarea at bounding box center [242, 66] width 152 height 31
click at [228, 65] on textarea "USE THES" at bounding box center [242, 66] width 152 height 31
click at [207, 57] on textarea "USE THES" at bounding box center [242, 66] width 152 height 31
click at [199, 58] on textarea "USE THES" at bounding box center [242, 66] width 152 height 31
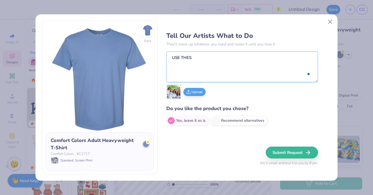
click at [199, 65] on textarea "USE THES" at bounding box center [242, 66] width 152 height 31
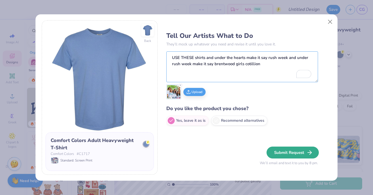
type textarea "USE THESE shirts and under the hearts make it say rush week and under rush week…"
click at [287, 149] on button "Submit Request" at bounding box center [292, 153] width 52 height 12
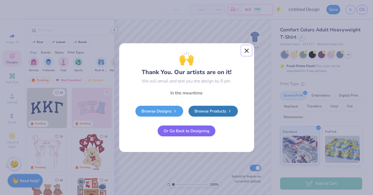
click at [245, 53] on button "Close" at bounding box center [246, 50] width 10 height 10
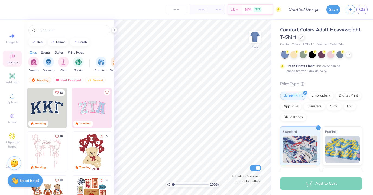
click at [17, 165] on img at bounding box center [14, 163] width 8 height 8
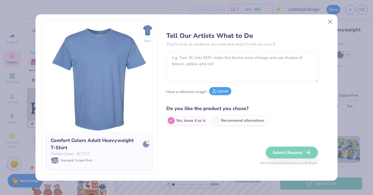
click at [217, 88] on button "Upload" at bounding box center [220, 91] width 22 height 8
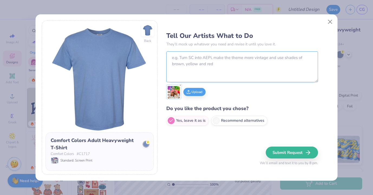
drag, startPoint x: 215, startPoint y: 68, endPoint x: 206, endPoint y: 57, distance: 13.7
click at [215, 68] on textarea at bounding box center [242, 66] width 152 height 31
click at [206, 57] on textarea at bounding box center [242, 66] width 152 height 31
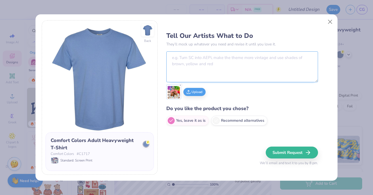
click at [206, 57] on textarea at bounding box center [242, 66] width 152 height 31
click at [206, 57] on textarea "To enrich screen reader interactions, please activate Accessibility in Grammarl…" at bounding box center [242, 66] width 152 height 31
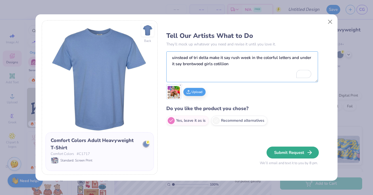
type textarea "uinstead of tri delta make it say rush week in the colorful letters and under i…"
click at [279, 150] on button "Submit Request" at bounding box center [292, 153] width 52 height 12
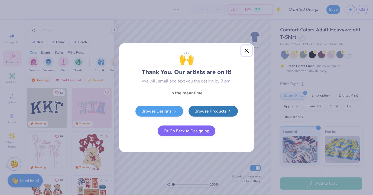
click at [248, 51] on button "Close" at bounding box center [246, 50] width 10 height 10
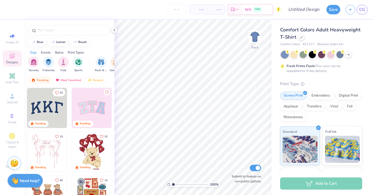
click at [16, 165] on img at bounding box center [14, 163] width 8 height 8
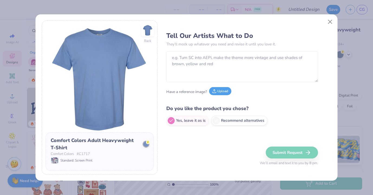
click at [217, 94] on button "Upload" at bounding box center [220, 91] width 22 height 8
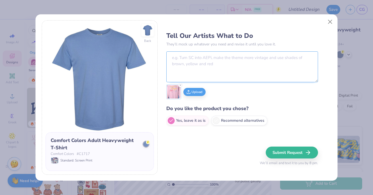
click at [223, 57] on textarea at bounding box center [242, 66] width 152 height 31
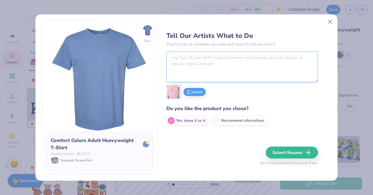
click at [223, 57] on textarea at bounding box center [242, 66] width 152 height 31
click at [204, 60] on textarea at bounding box center [242, 66] width 152 height 31
click at [204, 60] on textarea "To enrich screen reader interactions, please activate Accessibility in Grammarl…" at bounding box center [242, 66] width 152 height 31
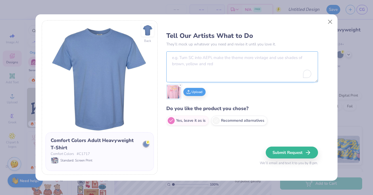
click at [204, 60] on textarea "To enrich screen reader interactions, please activate Accessibility in Grammarl…" at bounding box center [242, 66] width 152 height 31
click at [186, 61] on textarea "To enrich screen reader interactions, please activate Accessibility in Grammarl…" at bounding box center [242, 66] width 152 height 31
click at [178, 58] on textarea "make" at bounding box center [242, 66] width 152 height 31
click at [195, 59] on textarea "make" at bounding box center [242, 66] width 152 height 31
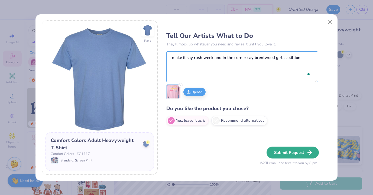
type textarea "make it say rush week and in the corner say brentwood girls cotillion"
click at [271, 151] on button "Submit Request" at bounding box center [292, 153] width 52 height 12
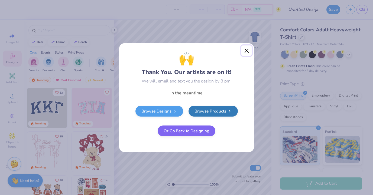
click at [247, 50] on button "Close" at bounding box center [246, 50] width 10 height 10
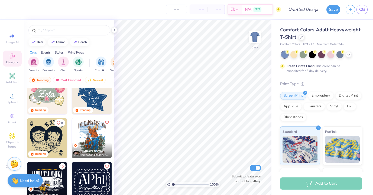
scroll to position [365, 0]
